Goal: Task Accomplishment & Management: Manage account settings

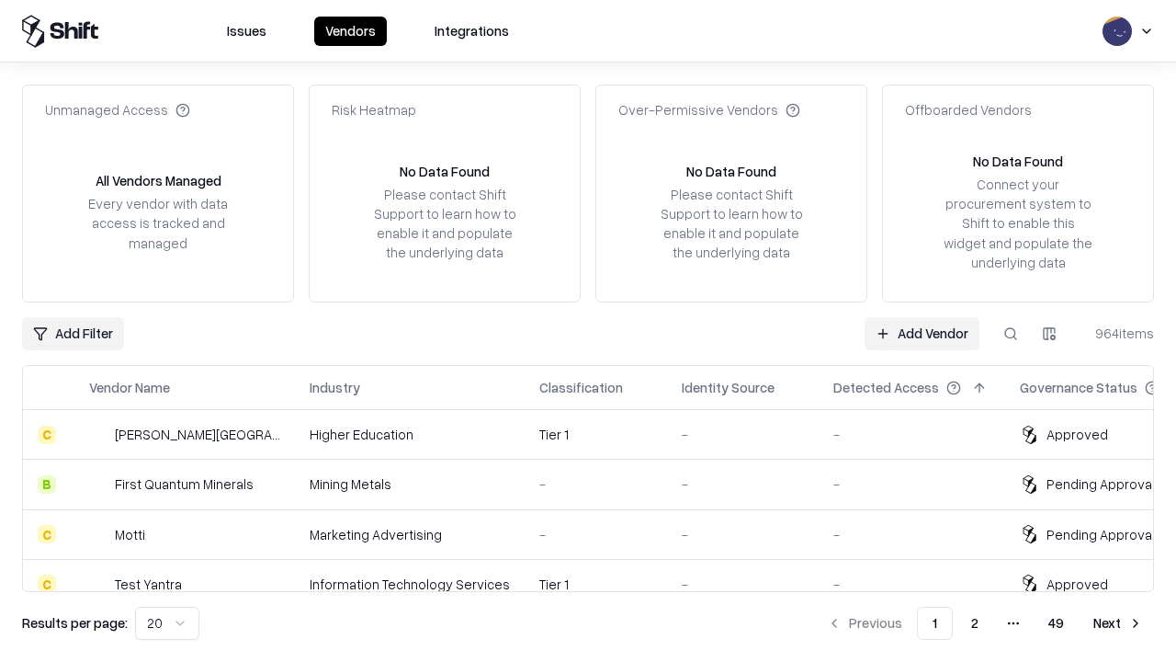
click at [922, 333] on link "Add Vendor" at bounding box center [922, 333] width 115 height 33
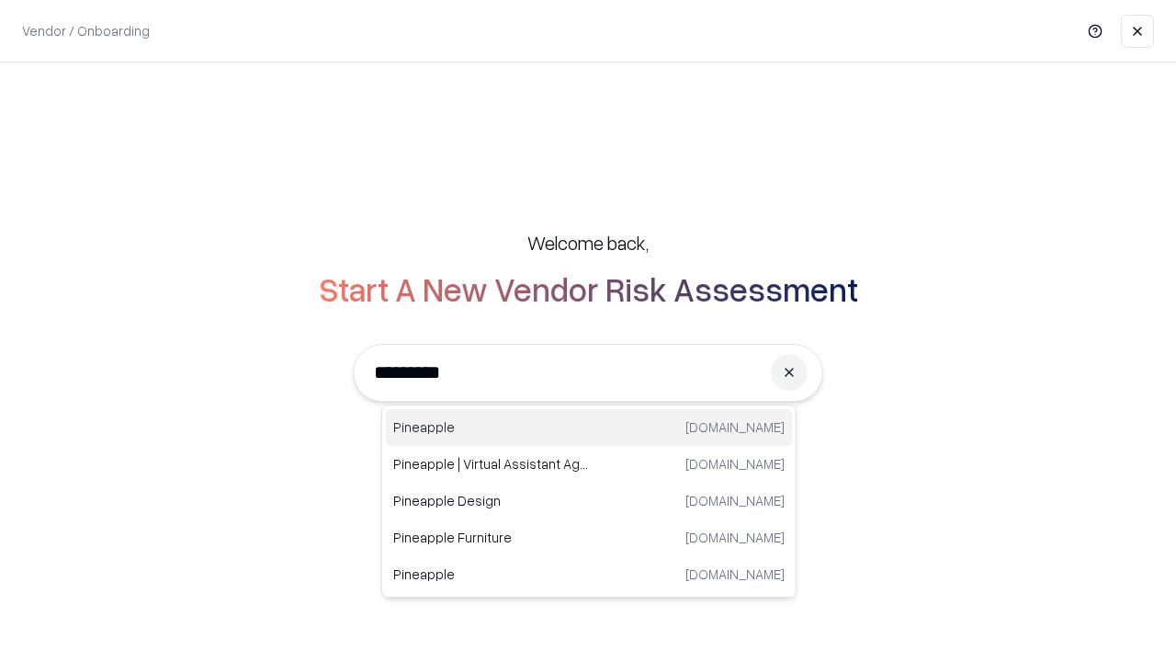
click at [589, 427] on div "Pineapple [DOMAIN_NAME]" at bounding box center [589, 427] width 406 height 37
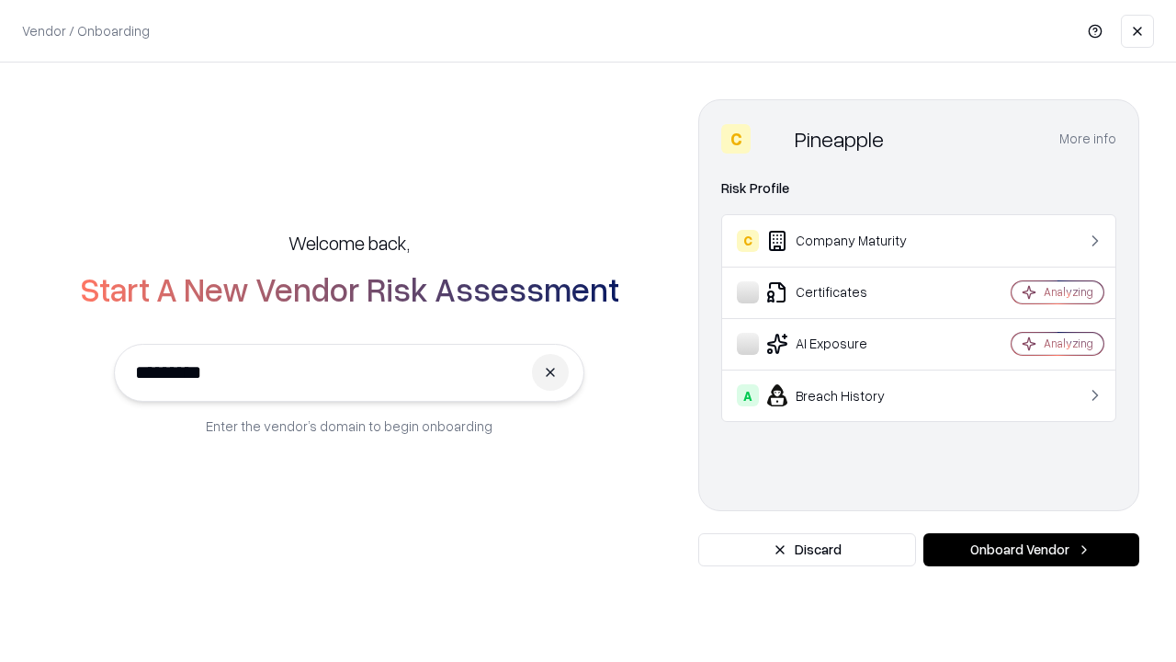
type input "*********"
click at [1031, 549] on button "Onboard Vendor" at bounding box center [1031, 549] width 216 height 33
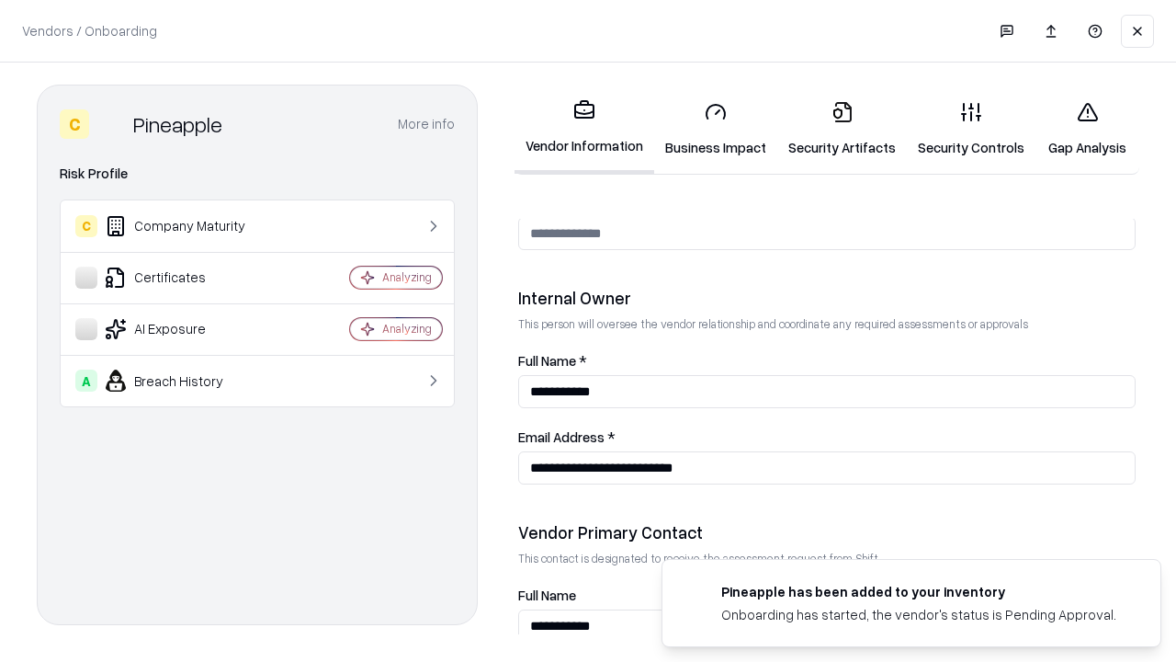
scroll to position [952, 0]
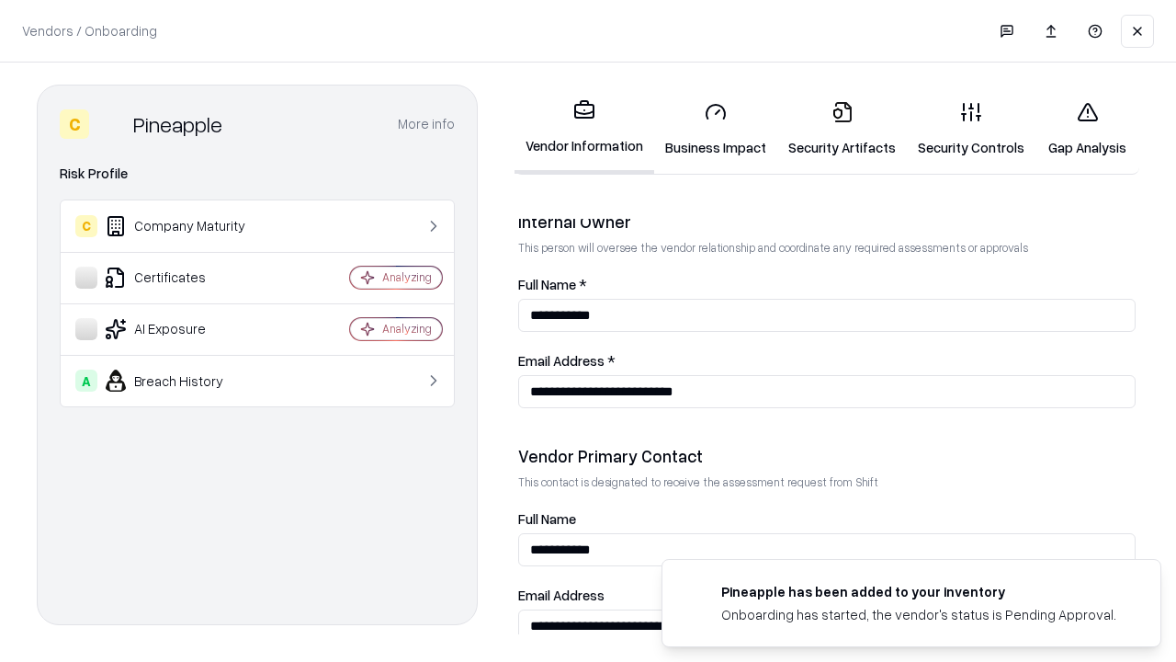
click at [842, 129] on link "Security Artifacts" at bounding box center [842, 128] width 130 height 85
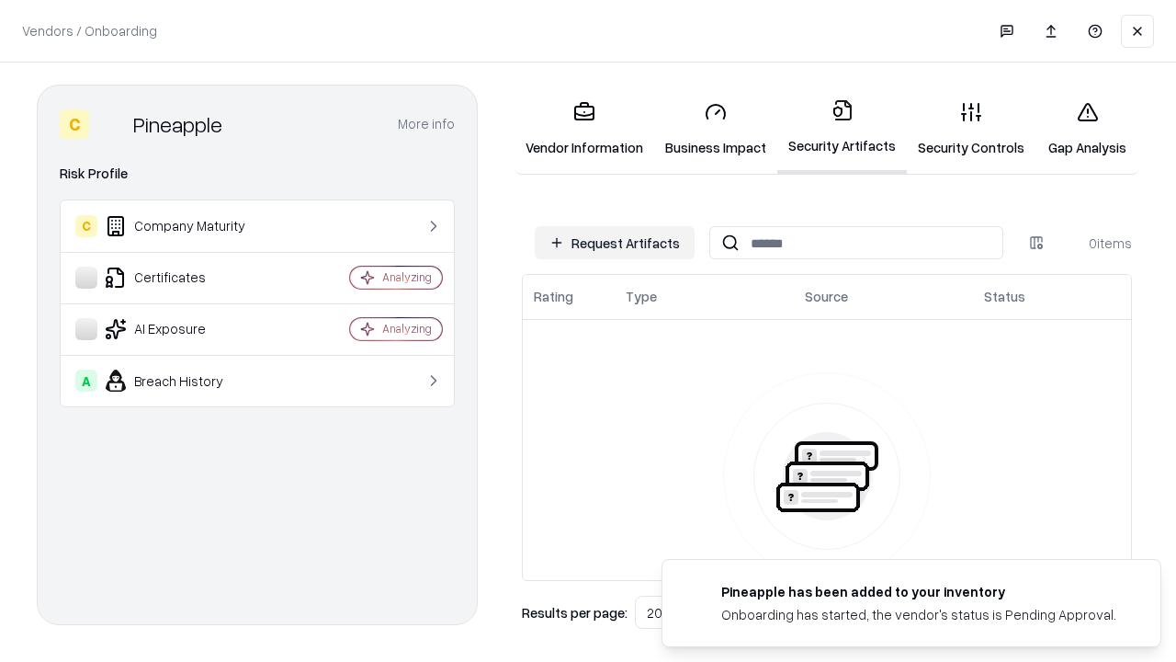
click at [615, 243] on button "Request Artifacts" at bounding box center [615, 242] width 160 height 33
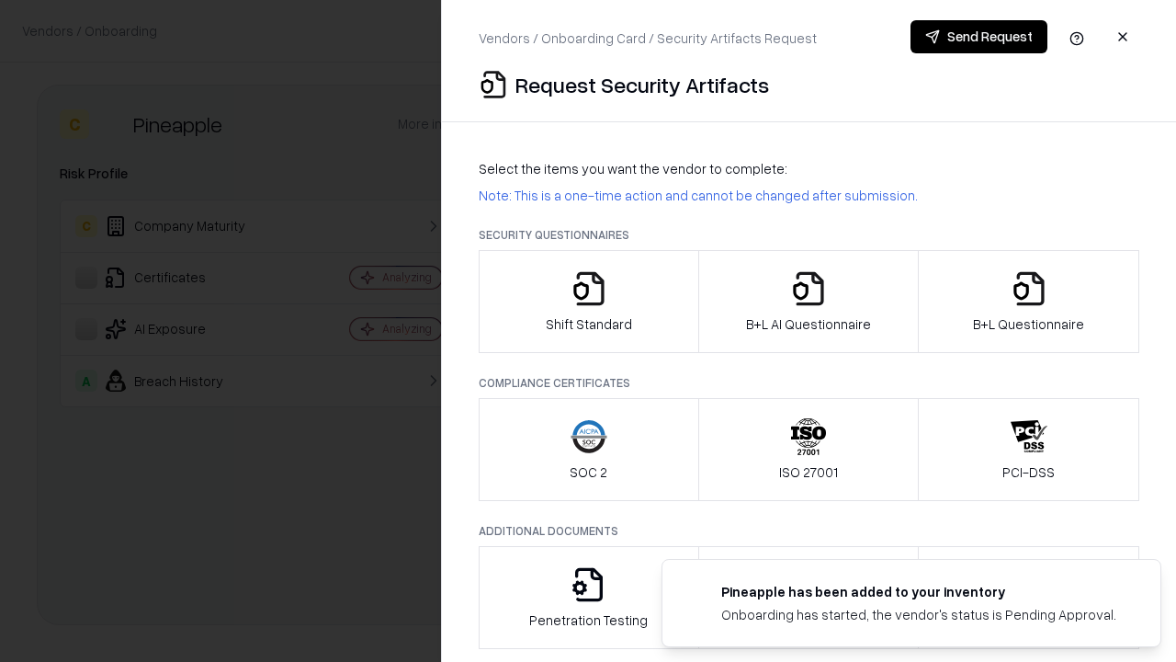
click at [1028, 301] on icon "button" at bounding box center [1029, 288] width 37 height 37
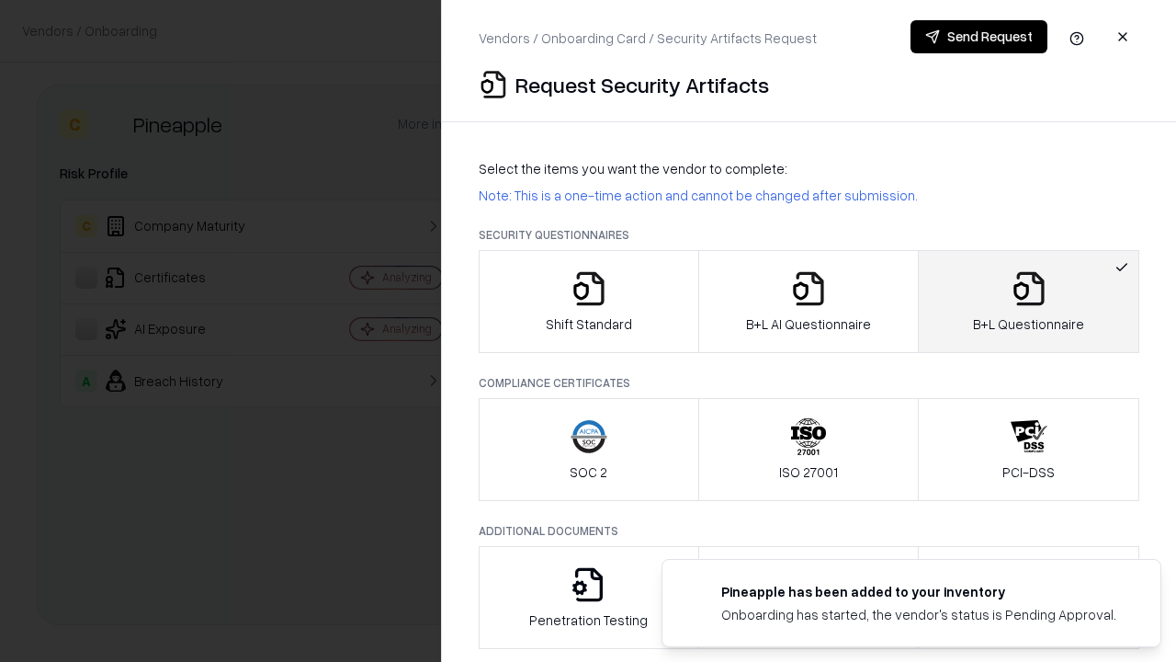
click at [808, 301] on icon "button" at bounding box center [808, 288] width 37 height 37
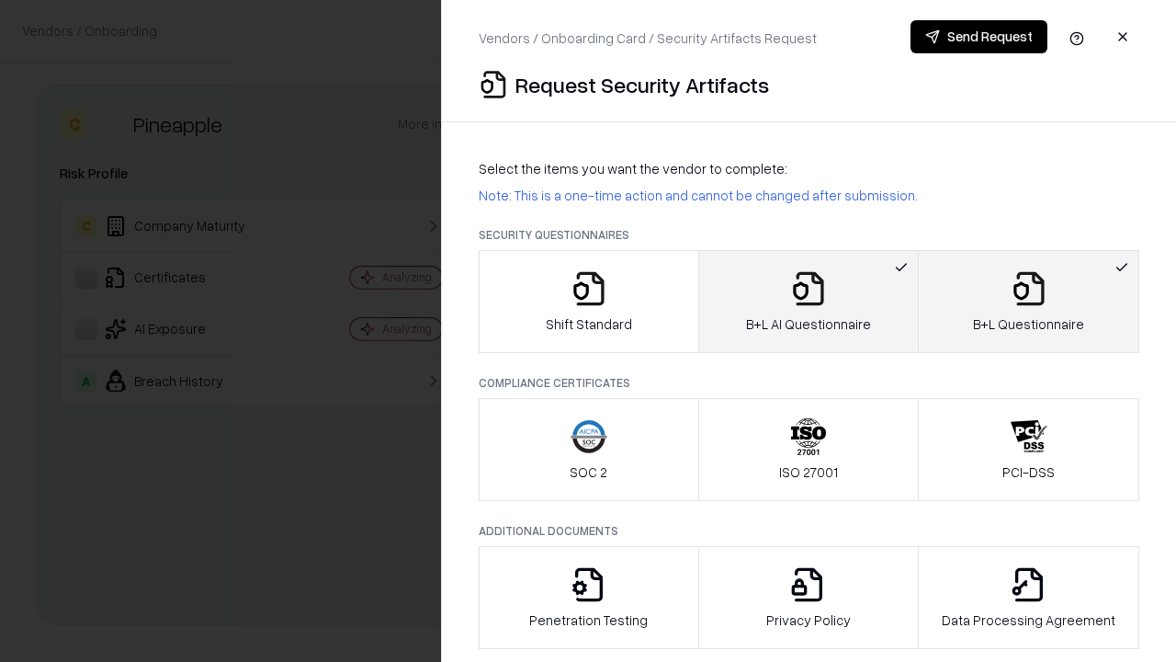
click at [978, 37] on button "Send Request" at bounding box center [978, 36] width 137 height 33
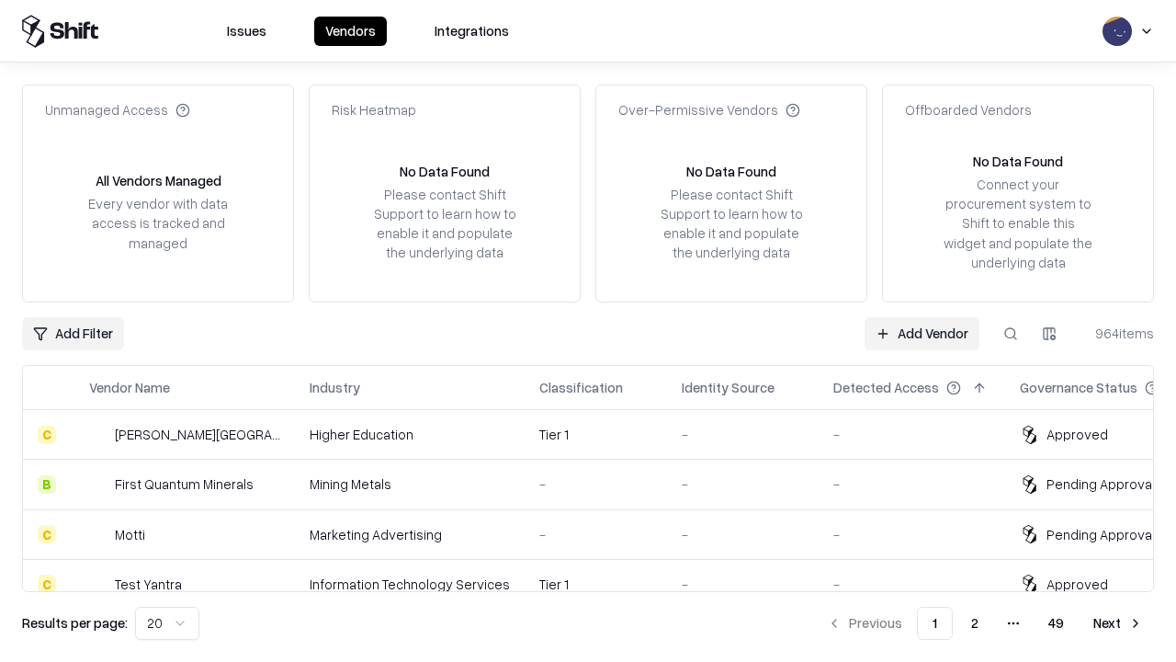
click at [922, 333] on link "Add Vendor" at bounding box center [922, 333] width 115 height 33
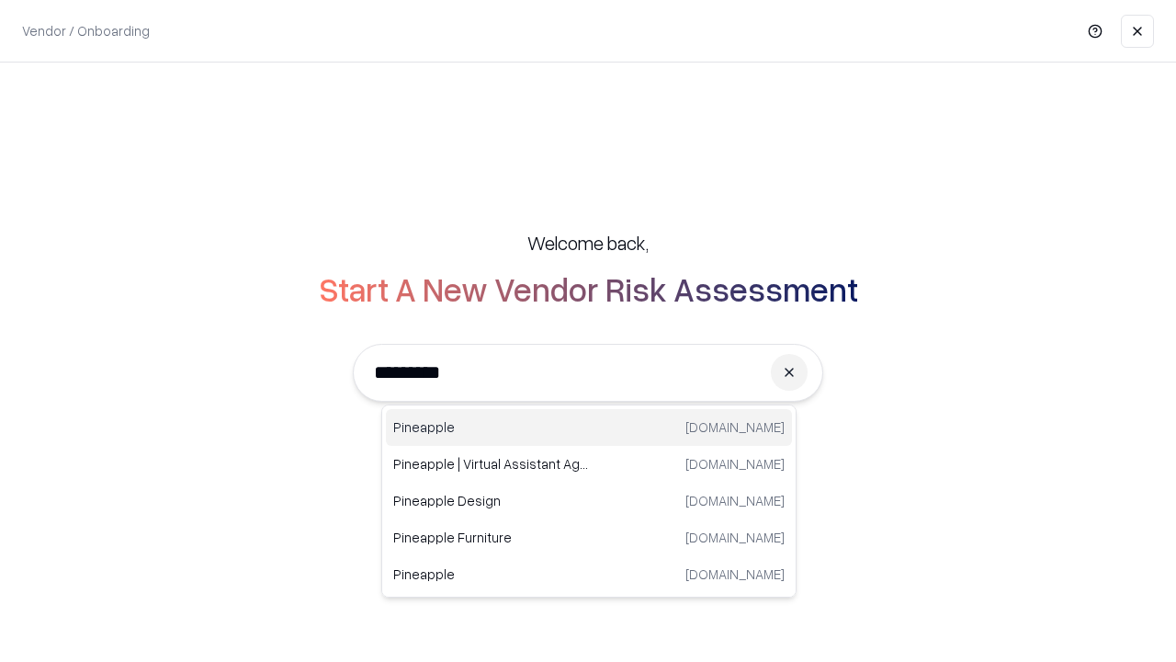
click at [589, 427] on div "Pineapple [DOMAIN_NAME]" at bounding box center [589, 427] width 406 height 37
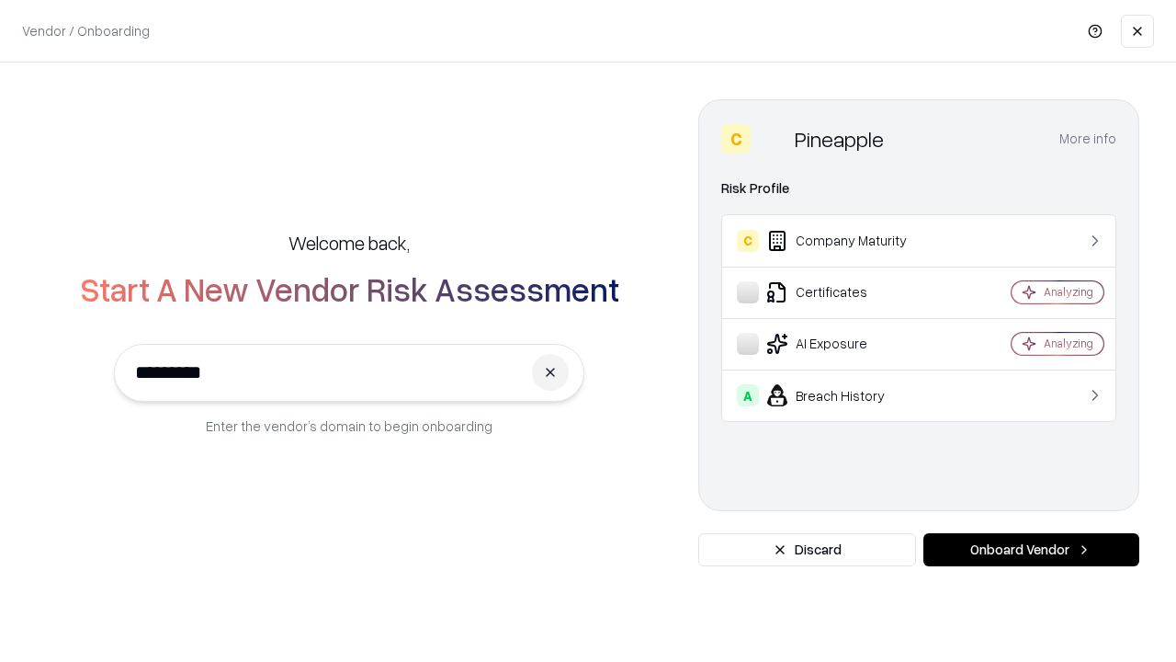
type input "*********"
click at [1031, 549] on button "Onboard Vendor" at bounding box center [1031, 549] width 216 height 33
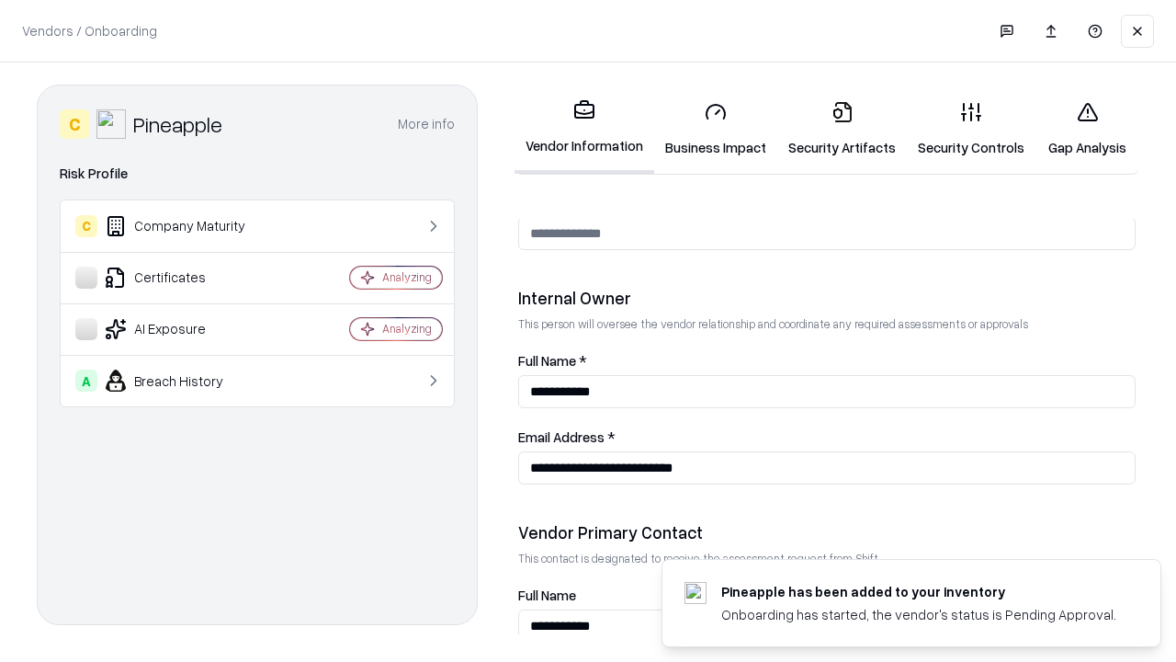
scroll to position [952, 0]
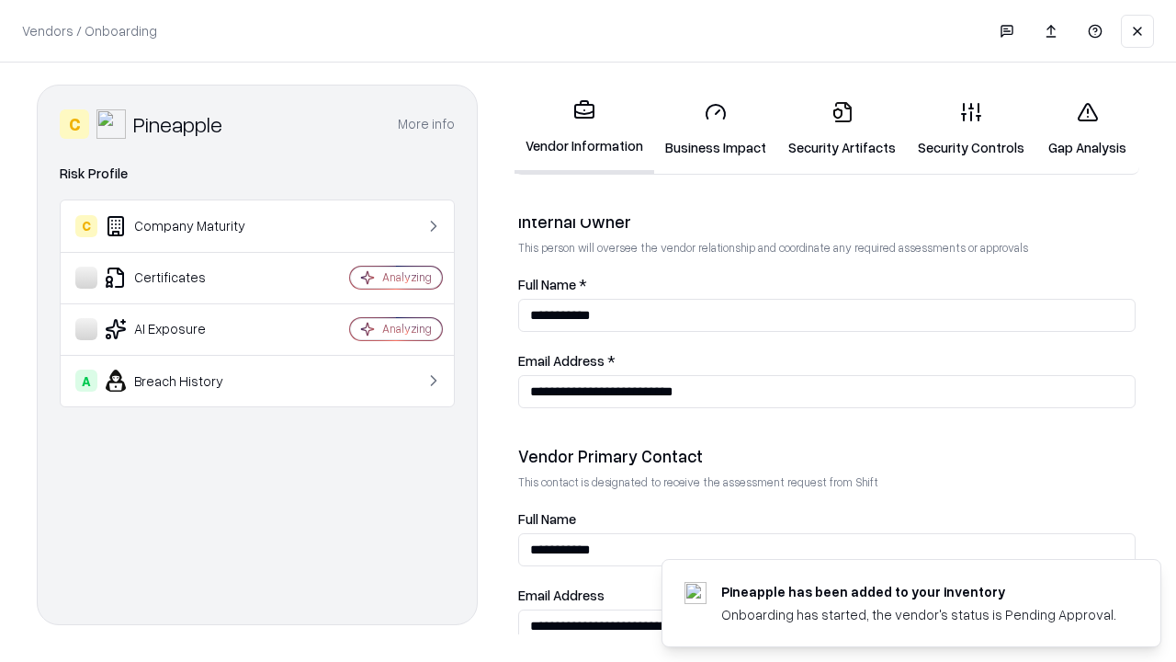
click at [1087, 129] on link "Gap Analysis" at bounding box center [1087, 128] width 104 height 85
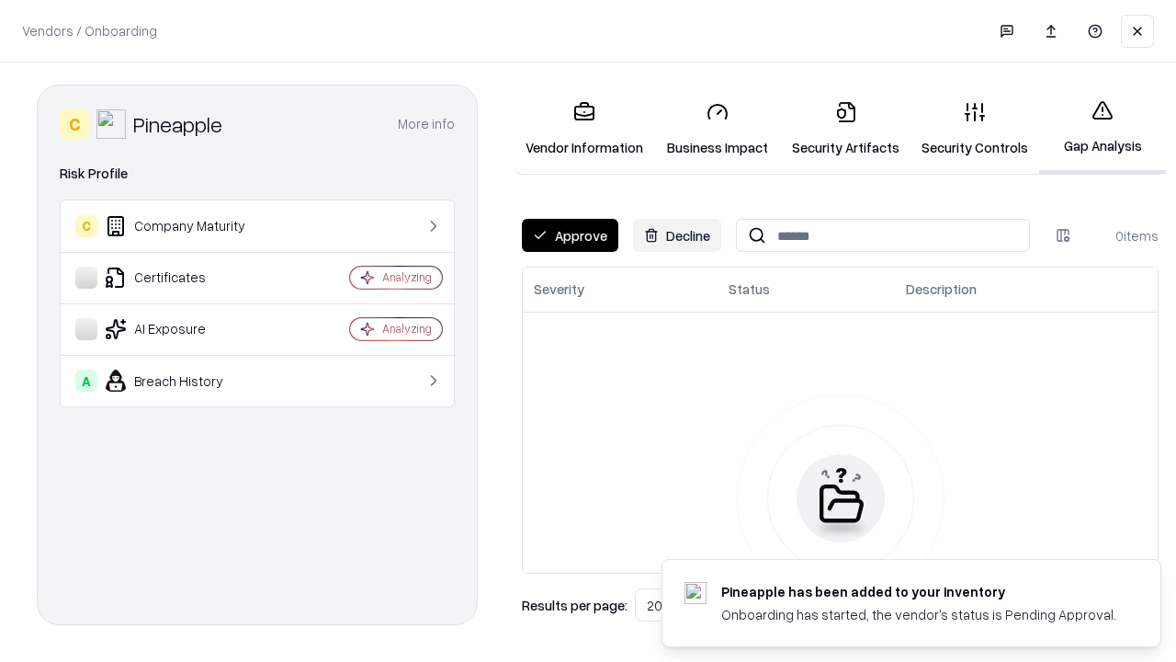
click at [570, 235] on button "Approve" at bounding box center [570, 235] width 96 height 33
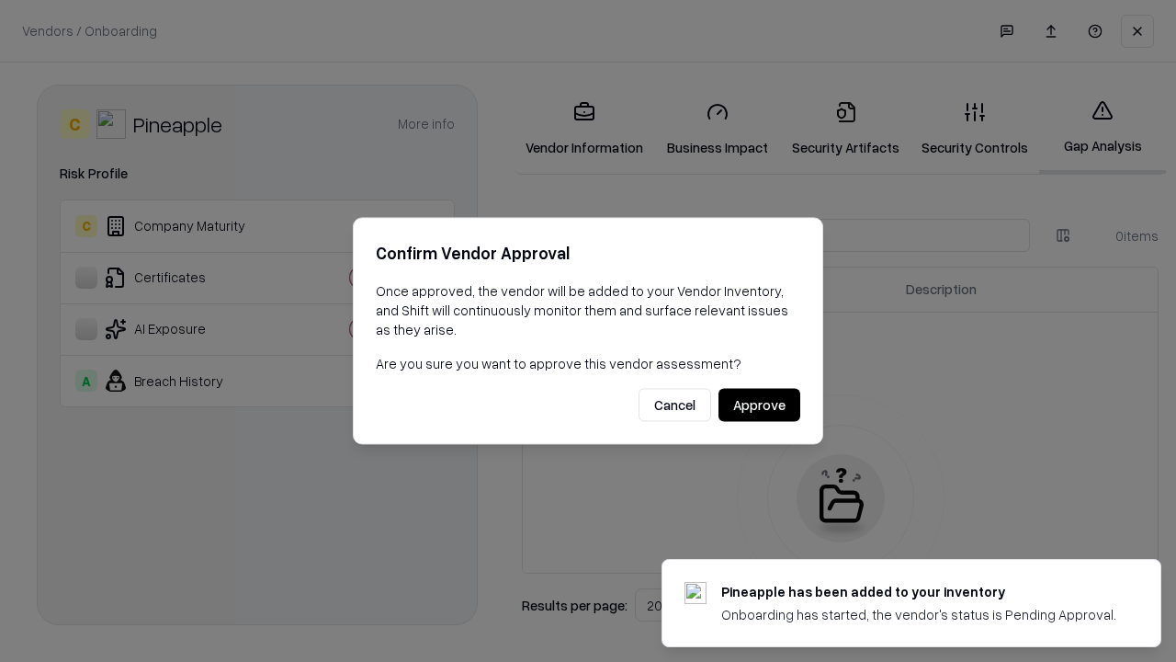
click at [759, 404] on button "Approve" at bounding box center [759, 405] width 82 height 33
